Goal: Information Seeking & Learning: Learn about a topic

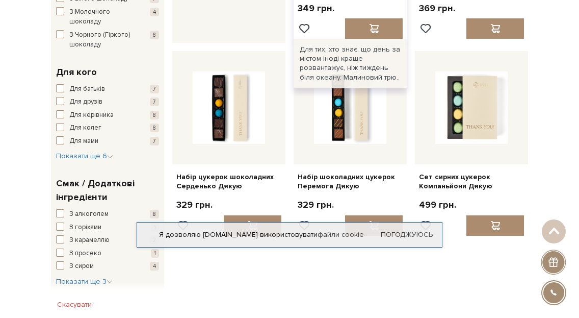
scroll to position [459, 0]
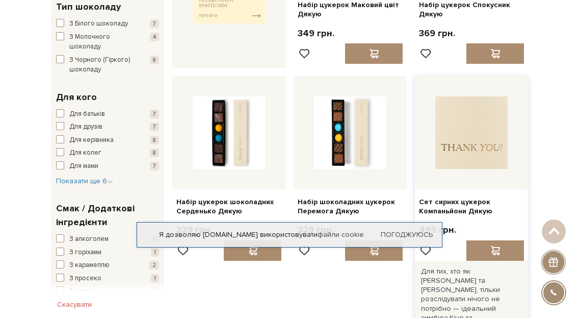
click at [495, 134] on img at bounding box center [471, 132] width 72 height 72
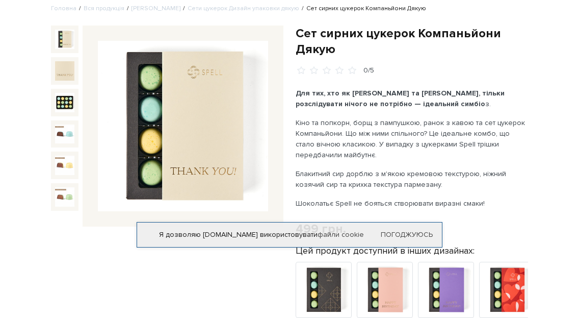
scroll to position [51, 0]
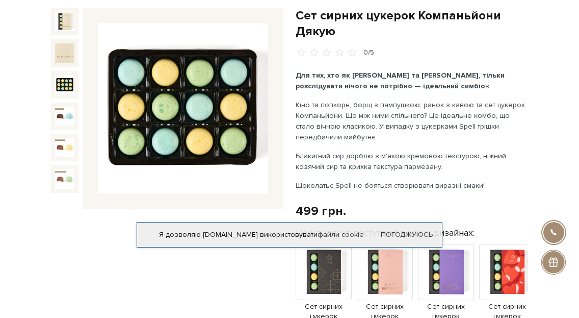
click at [70, 94] on img at bounding box center [64, 84] width 19 height 19
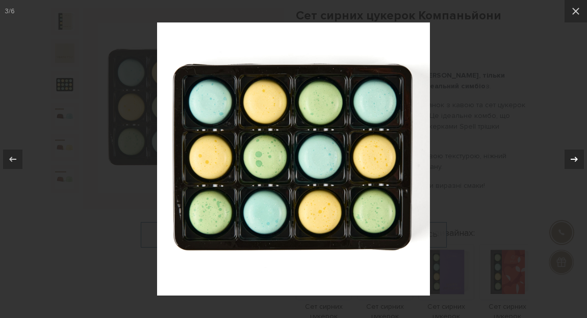
click at [572, 153] on icon at bounding box center [574, 159] width 12 height 12
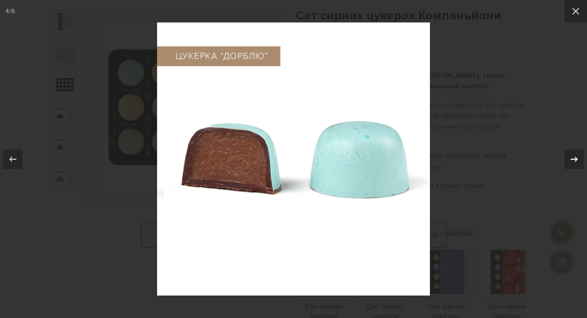
click at [572, 153] on icon at bounding box center [574, 159] width 12 height 12
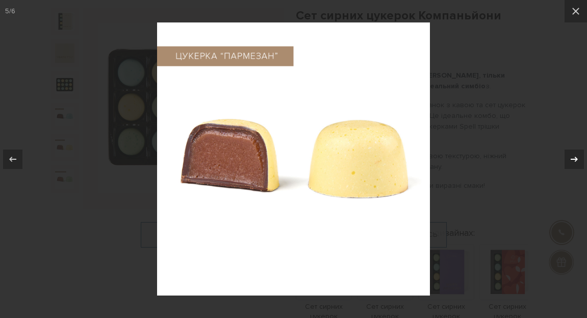
click at [572, 153] on icon at bounding box center [574, 159] width 12 height 12
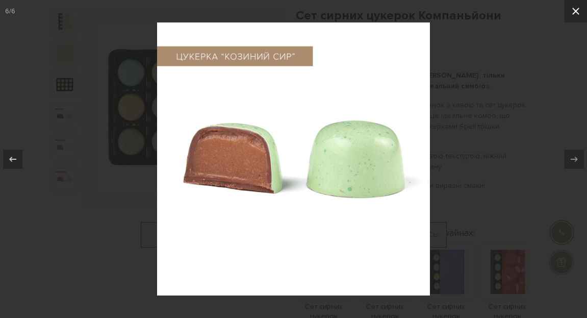
click at [575, 8] on icon at bounding box center [576, 11] width 12 height 12
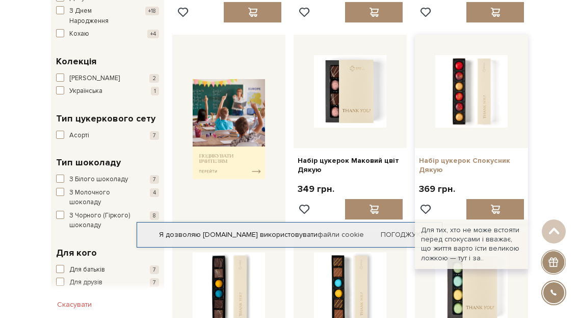
scroll to position [306, 0]
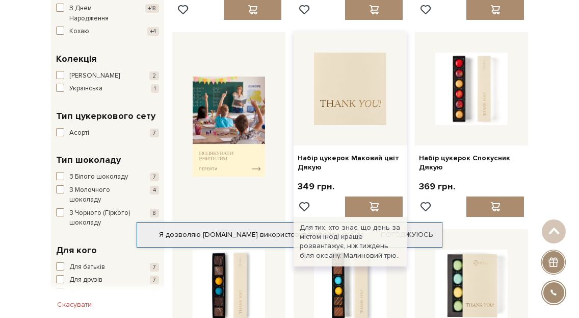
click at [350, 90] on img at bounding box center [350, 89] width 72 height 72
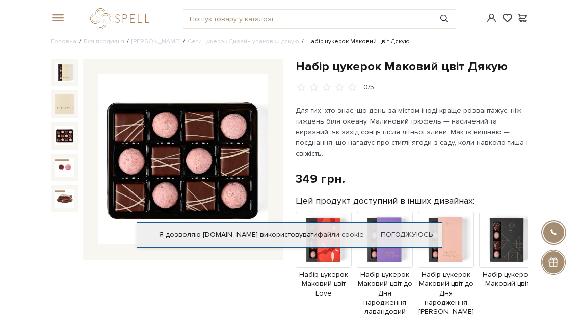
click at [60, 135] on img at bounding box center [64, 135] width 19 height 19
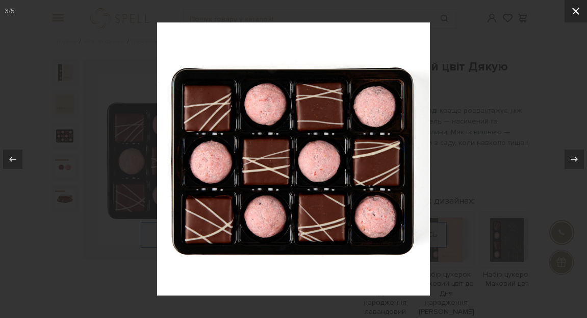
click at [574, 9] on icon at bounding box center [575, 11] width 7 height 7
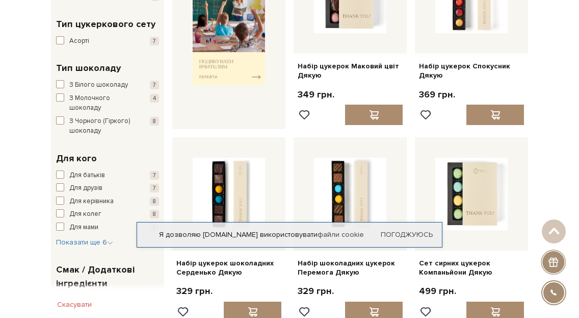
scroll to position [408, 0]
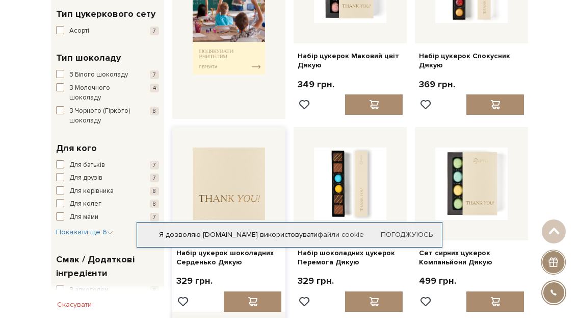
click at [238, 166] on img at bounding box center [229, 183] width 72 height 72
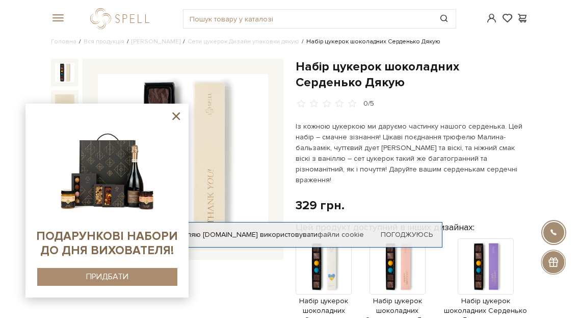
click at [173, 116] on icon at bounding box center [176, 116] width 13 height 13
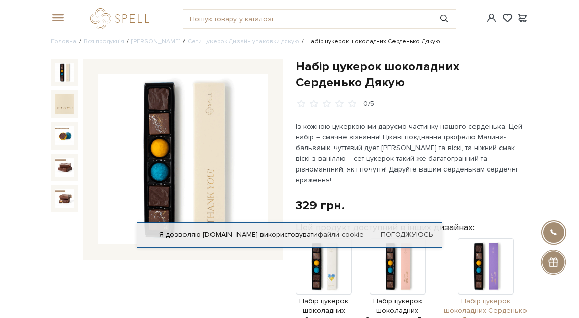
scroll to position [51, 0]
